Goal: Task Accomplishment & Management: Use online tool/utility

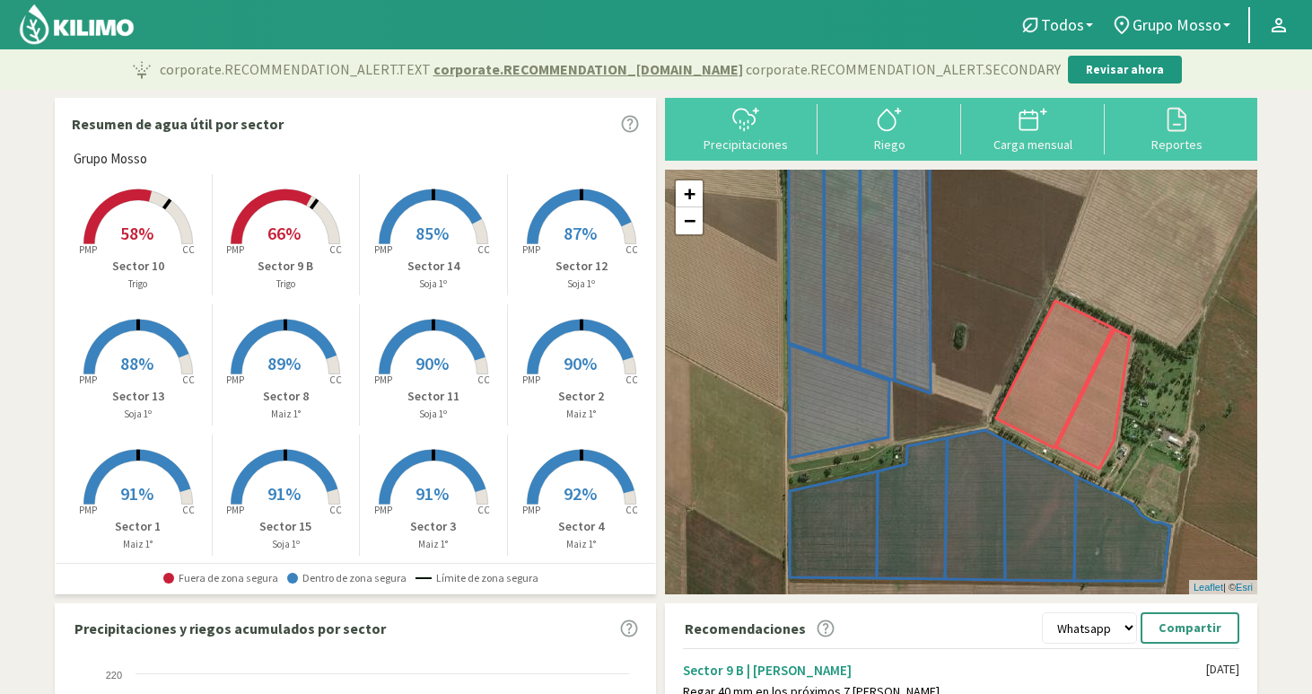
click at [159, 223] on rect at bounding box center [138, 246] width 144 height 144
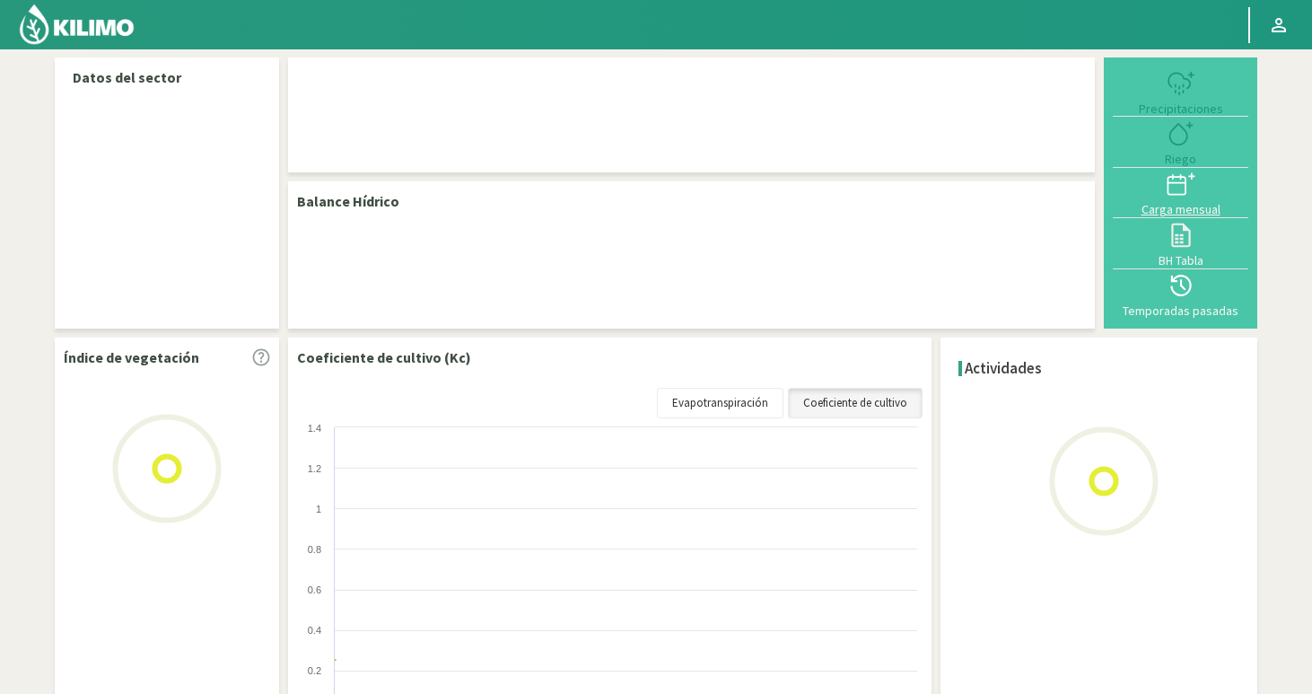
select select "1: Object"
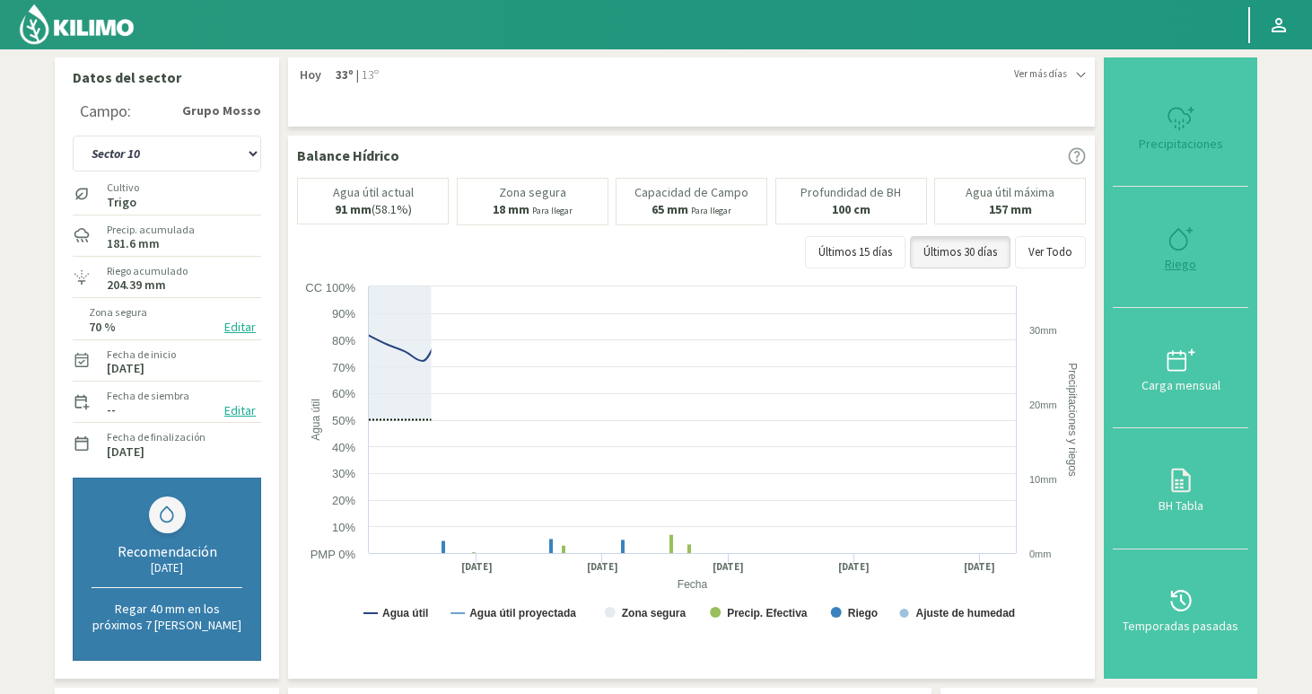
type input "18.86"
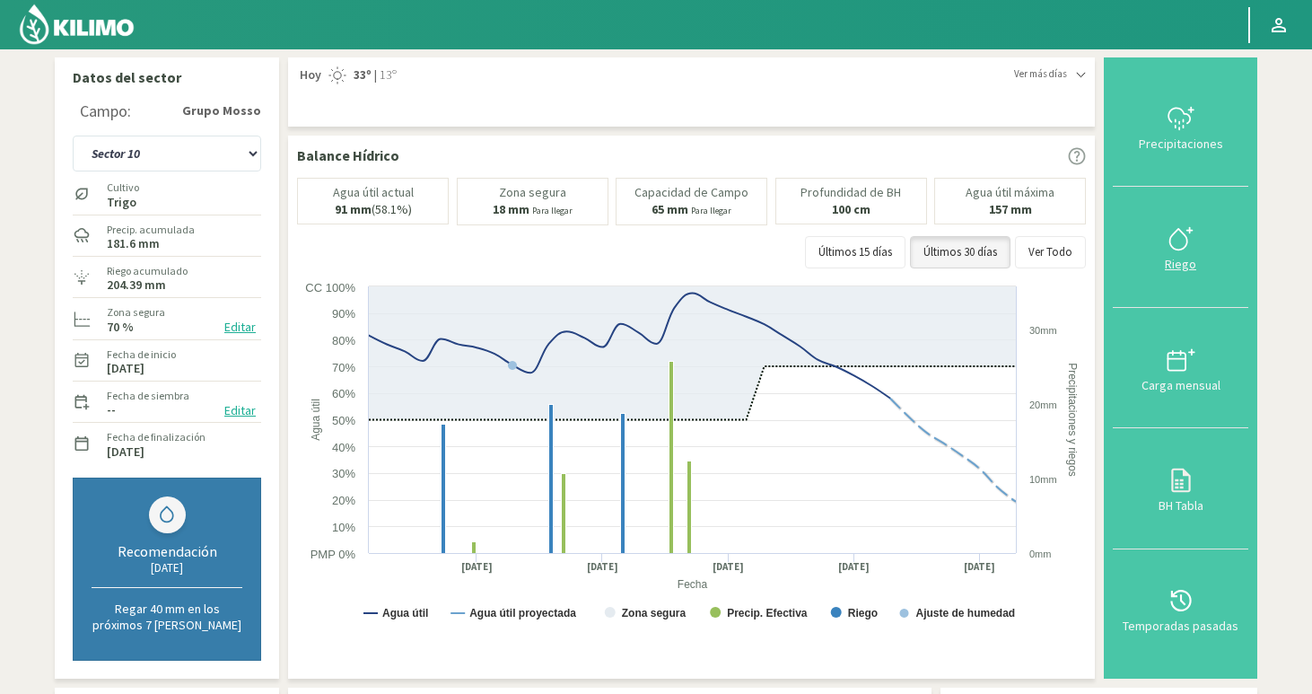
click at [1186, 247] on icon at bounding box center [1177, 239] width 17 height 21
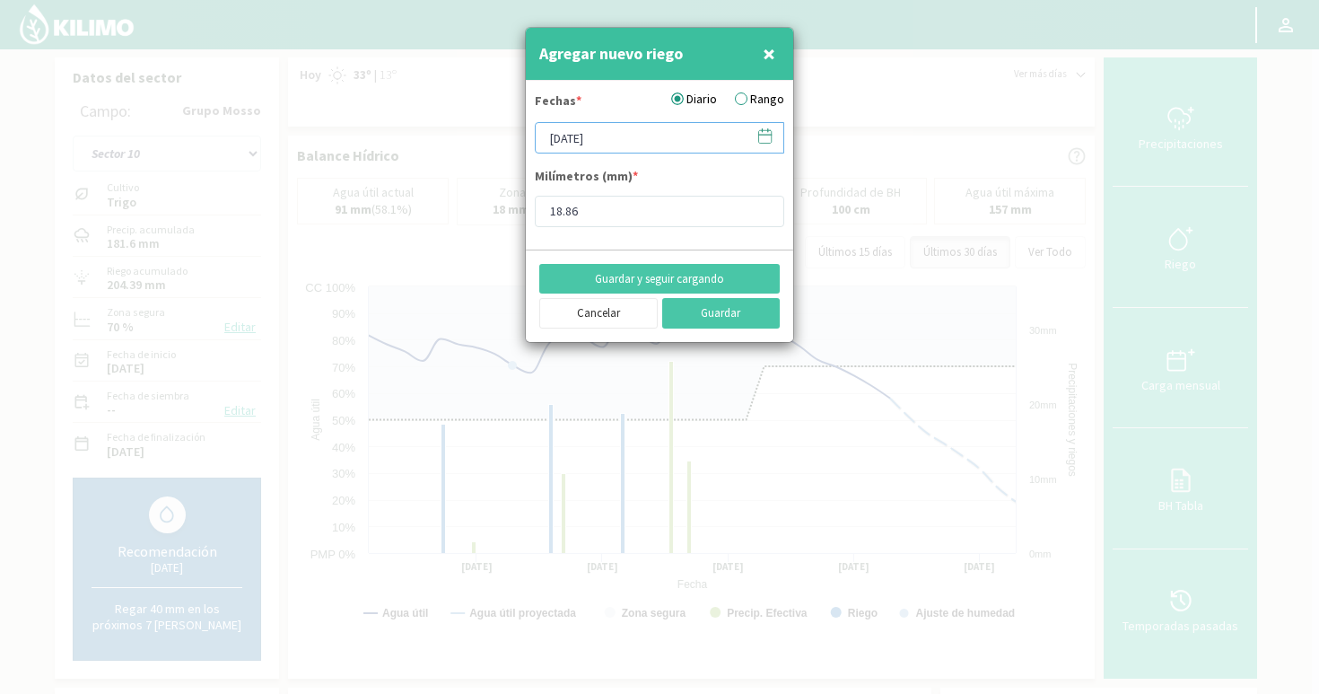
click at [661, 138] on input "[DATE]" at bounding box center [659, 137] width 249 height 31
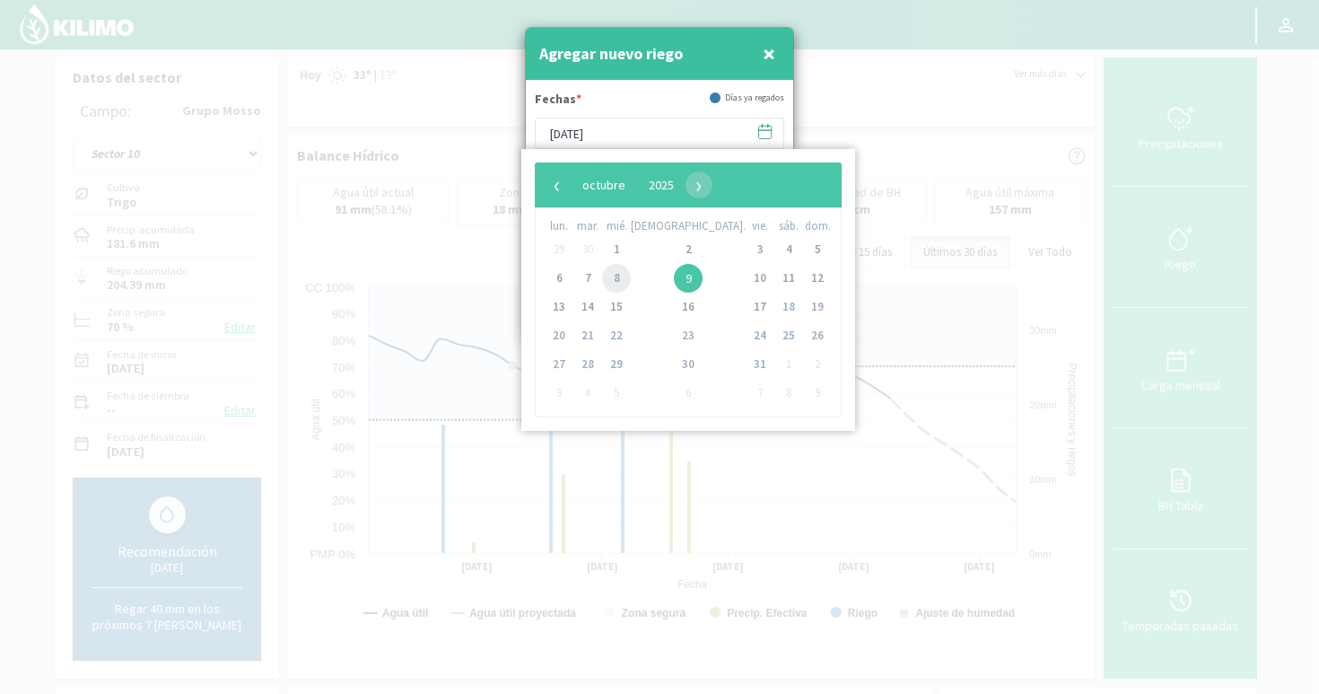
click at [629, 286] on span "8" at bounding box center [616, 278] width 29 height 29
type input "[DATE]"
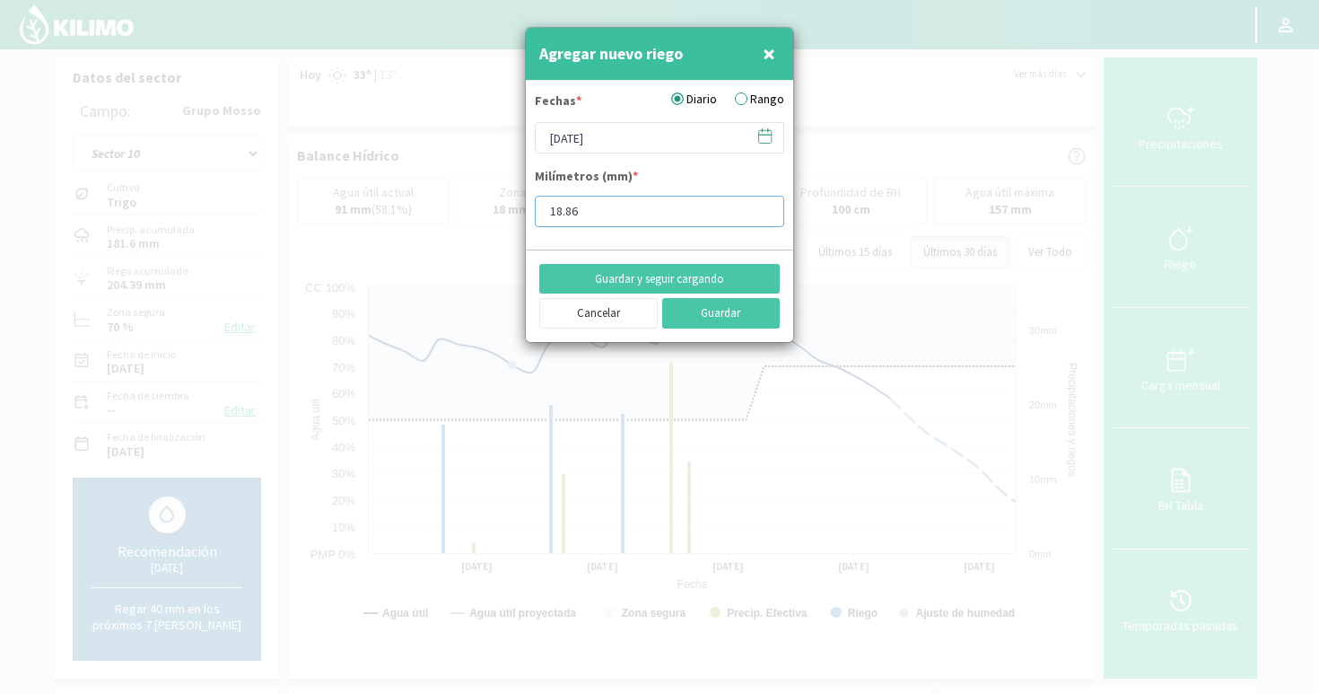
click at [622, 217] on input "18.86" at bounding box center [659, 211] width 249 height 31
type input "18.76"
click at [728, 320] on button "Guardar" at bounding box center [721, 313] width 118 height 31
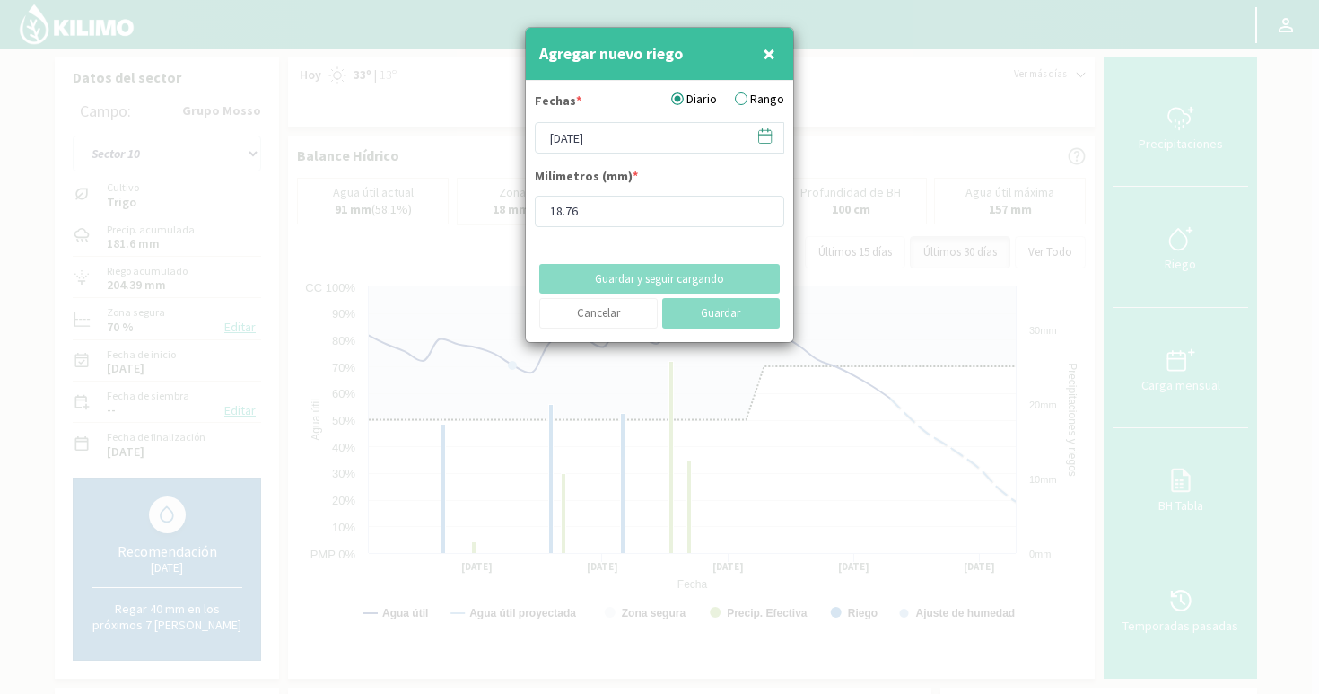
type input "[DATE]"
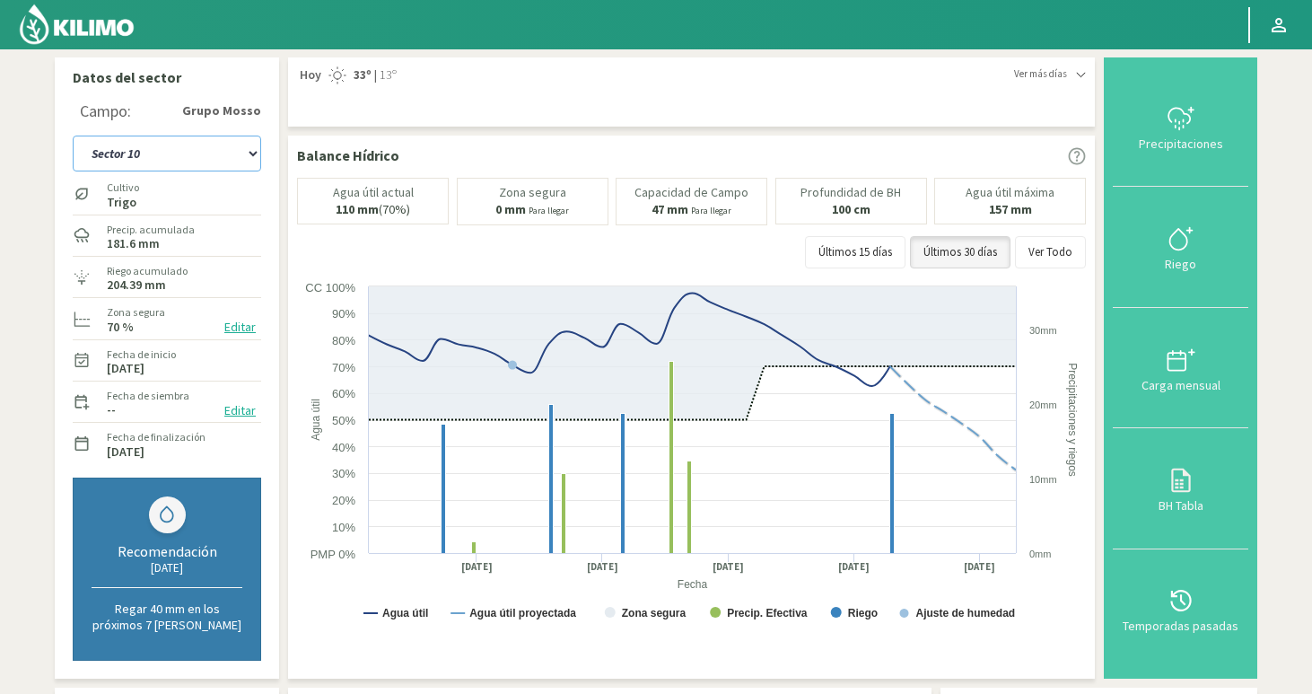
click at [189, 153] on select "Sector 1 Sector 10 Sector 11 Sector 12 Sector 13 Sector 14 Sector 15 Sector 2 S…" at bounding box center [167, 154] width 188 height 36
click at [73, 136] on select "Sector 1 Sector 10 Sector 11 Sector 12 Sector 13 Sector 14 Sector 15 Sector 2 S…" at bounding box center [167, 154] width 188 height 36
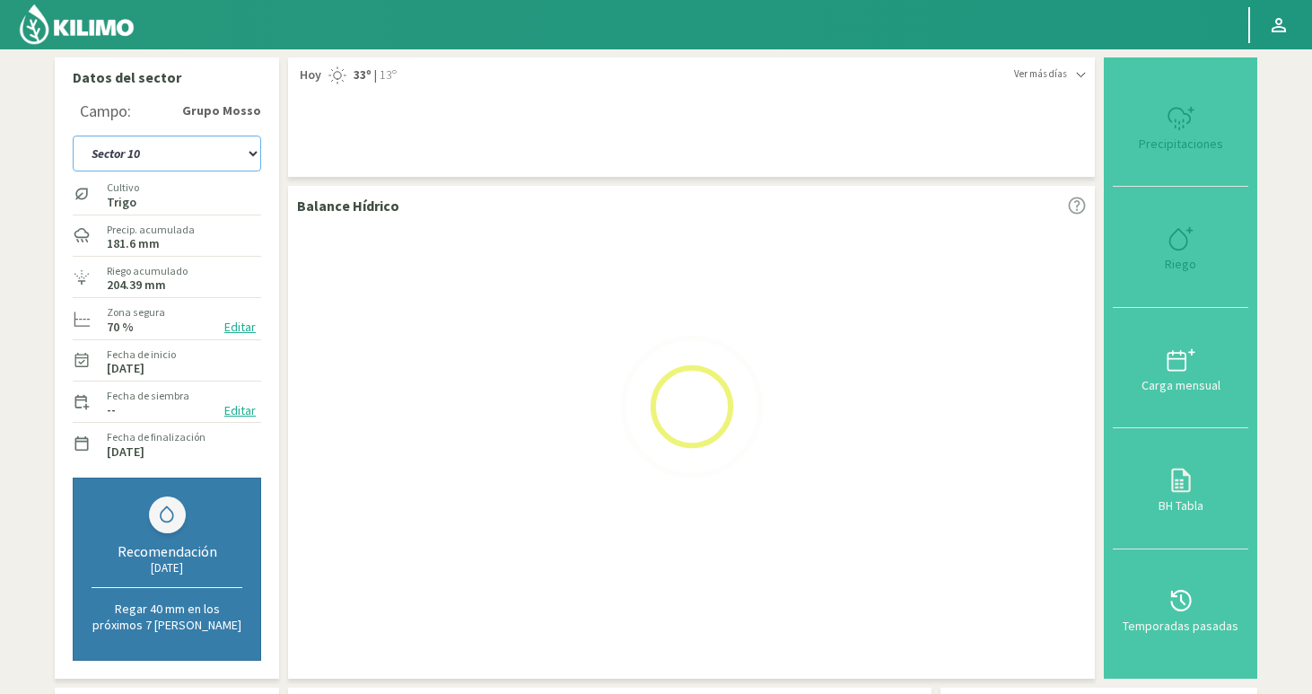
select select "23: Object"
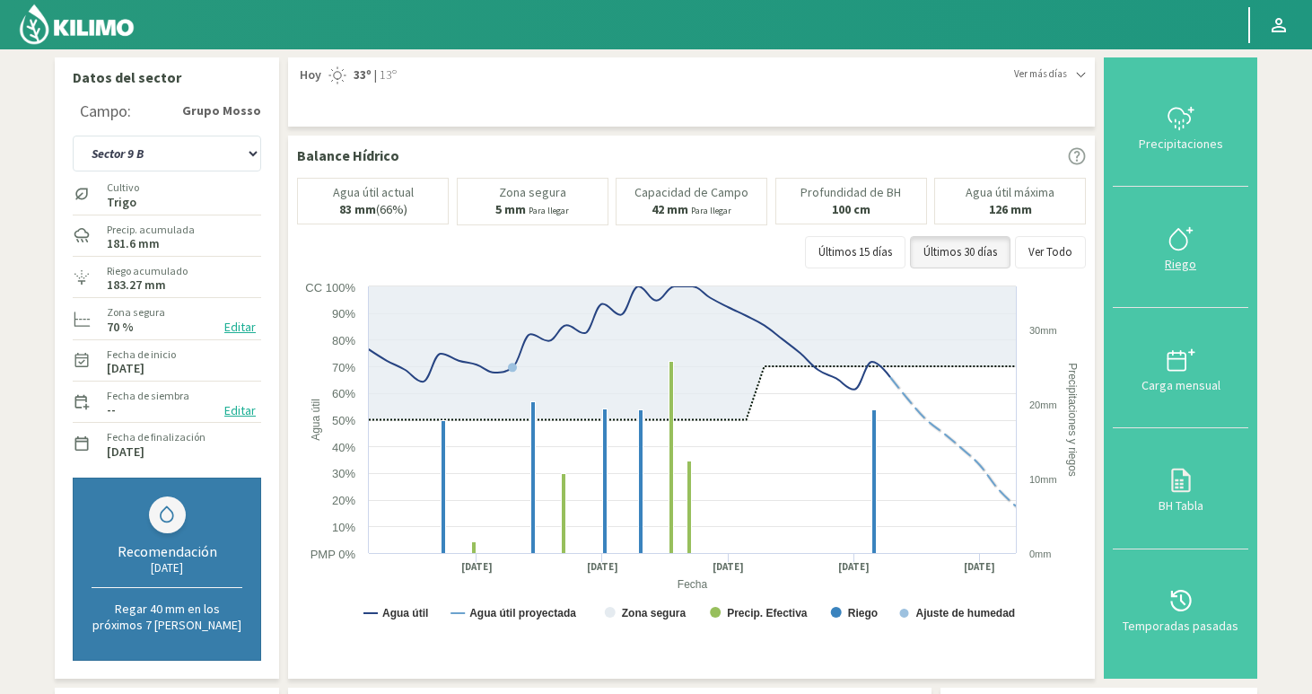
click at [1172, 254] on svg-icon at bounding box center [1181, 249] width 29 height 16
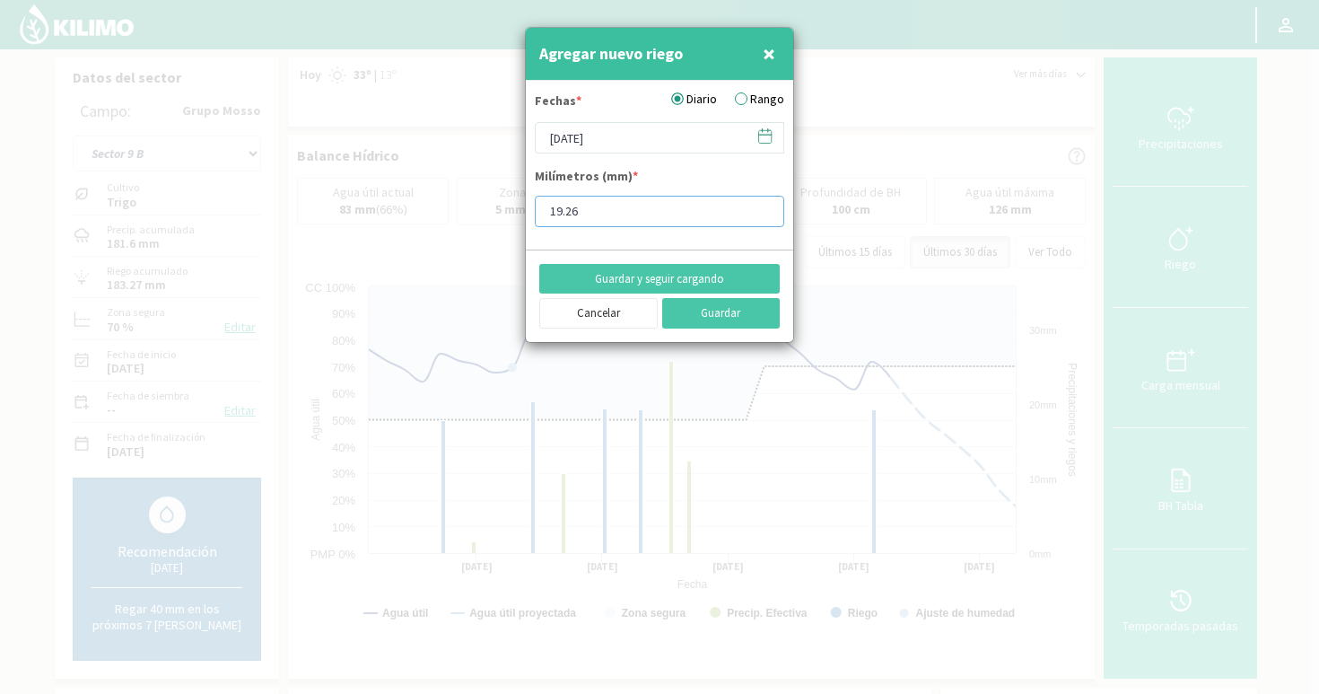
drag, startPoint x: 620, startPoint y: 212, endPoint x: 481, endPoint y: 209, distance: 139.1
click at [481, 209] on div "Agregar nuevo riego × Fechas * Diario Rango [DATE] Milímetros (mm) * 19.26 Guar…" at bounding box center [659, 347] width 1319 height 694
type input "35"
click at [711, 318] on button "Guardar" at bounding box center [721, 313] width 118 height 31
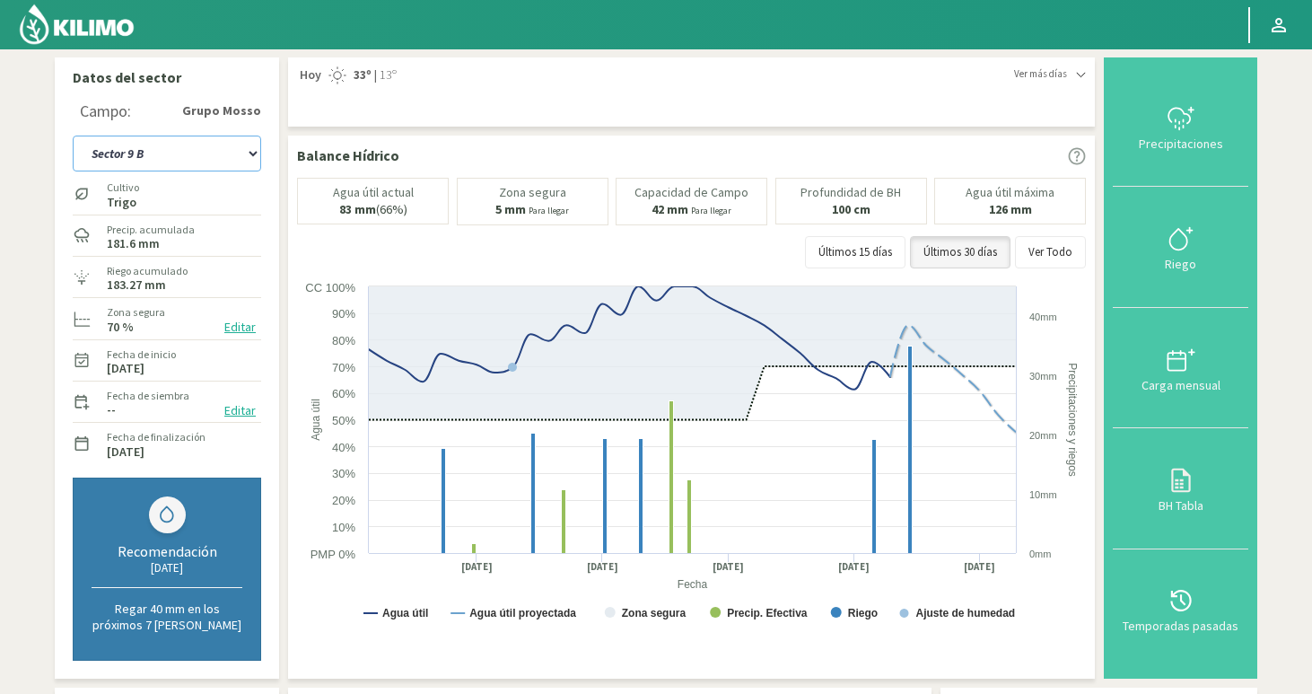
click at [127, 156] on select "Sector 1 Sector 10 Sector 11 Sector 12 Sector 13 Sector 14 Sector 15 Sector 2 S…" at bounding box center [167, 154] width 188 height 36
click at [95, 31] on img at bounding box center [77, 24] width 118 height 43
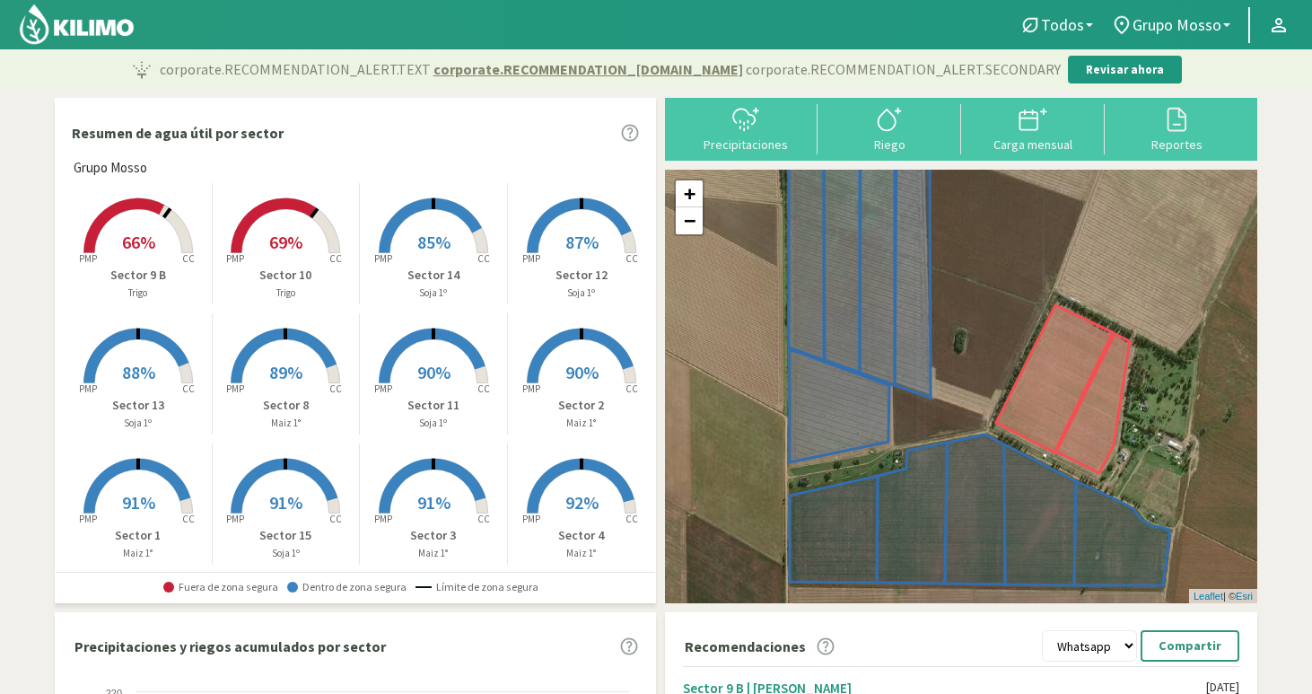
click at [302, 233] on rect at bounding box center [286, 255] width 144 height 144
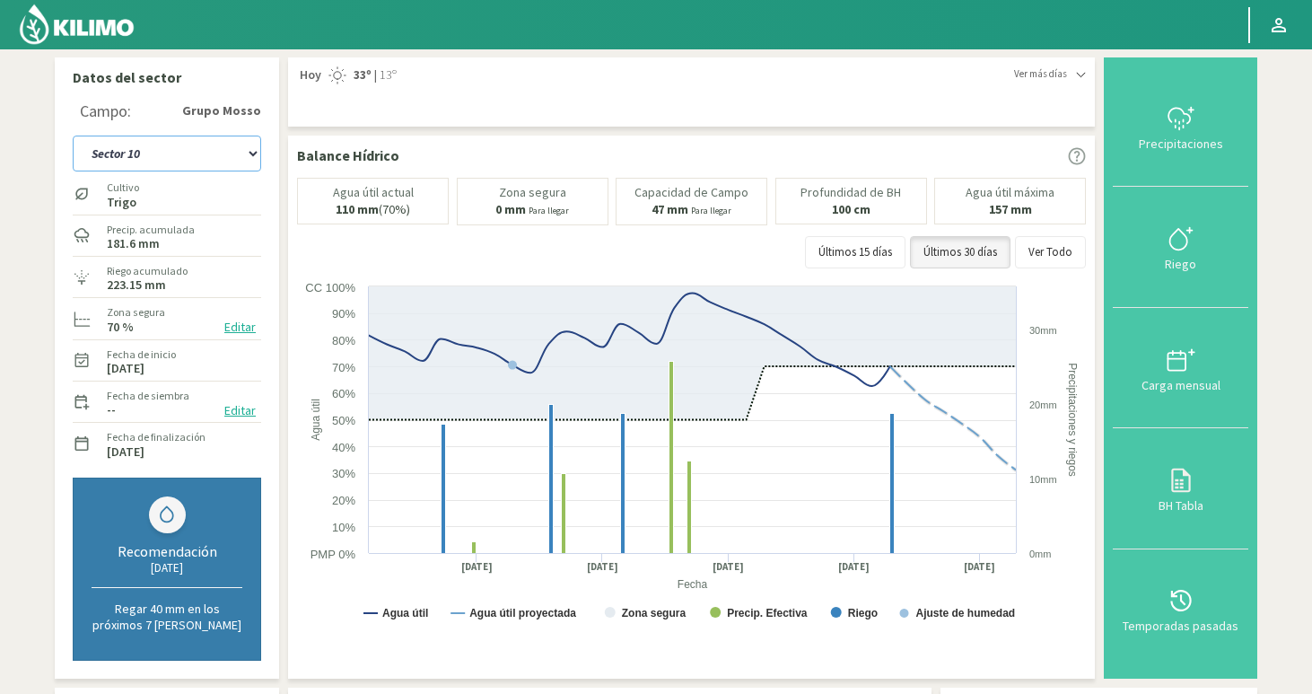
click at [170, 155] on select "Sector 1 Sector 10 Sector 11 Sector 12 Sector 13 Sector 14 Sector 15 Sector 2 S…" at bounding box center [167, 154] width 188 height 36
click at [73, 136] on select "Sector 1 Sector 10 Sector 11 Sector 12 Sector 13 Sector 14 Sector 15 Sector 2 S…" at bounding box center [167, 154] width 188 height 36
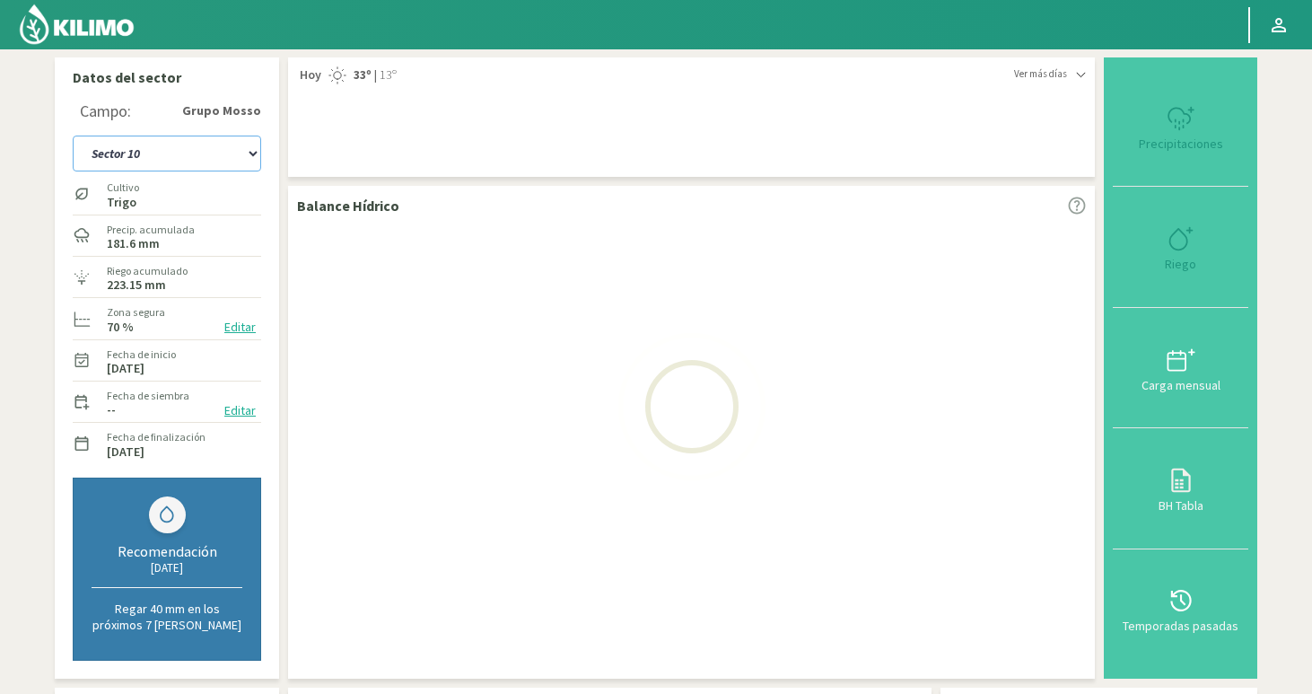
select select "23: Object"
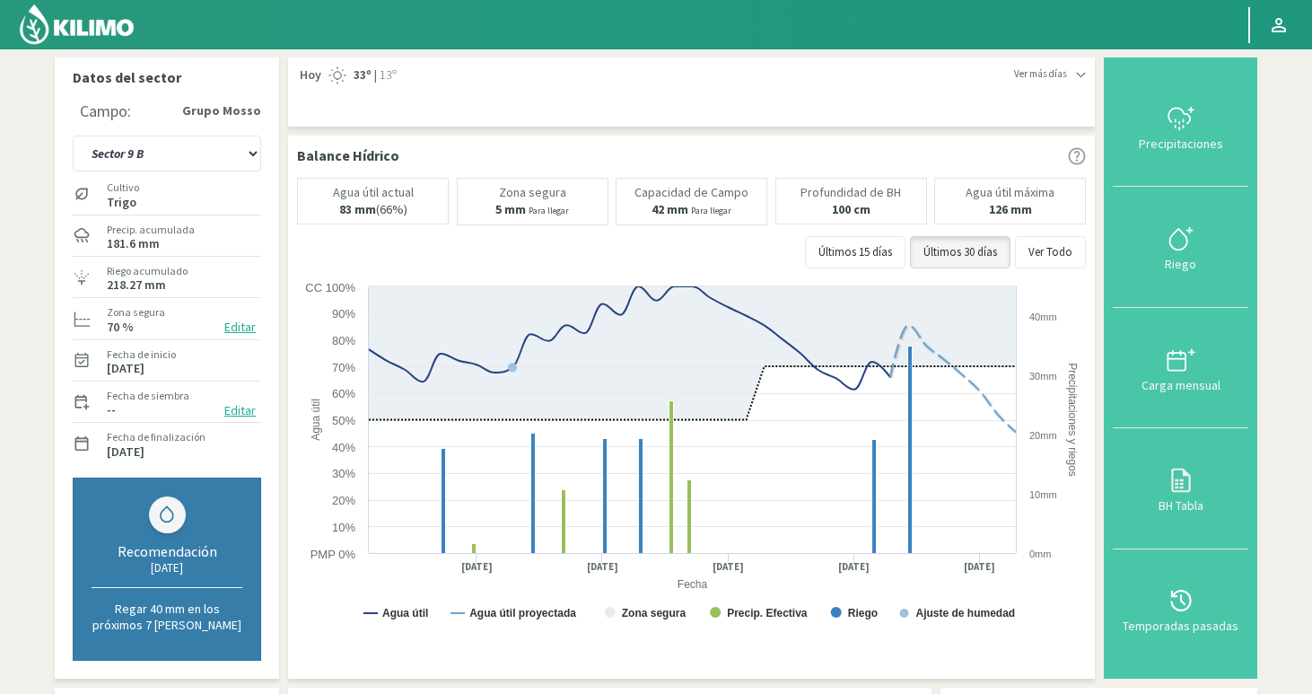
click at [82, 35] on img at bounding box center [77, 24] width 118 height 43
